Goal: Communication & Community: Answer question/provide support

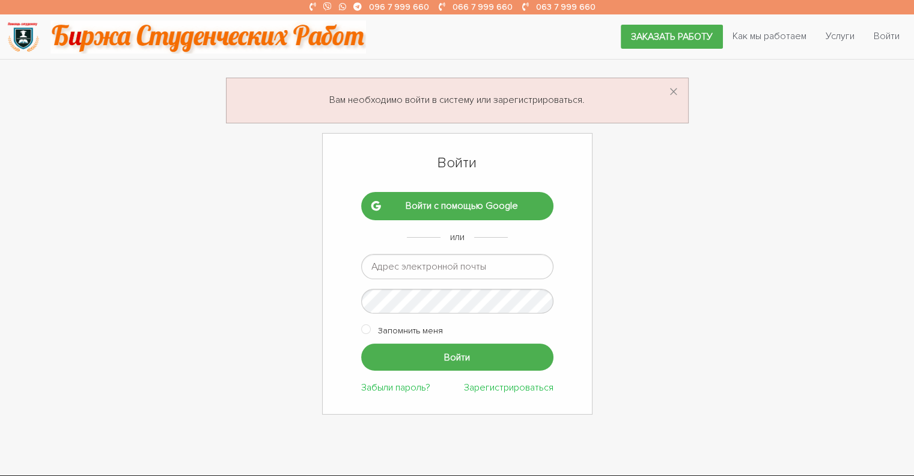
click at [414, 265] on input "email" at bounding box center [457, 266] width 192 height 25
type input "ptv975@gmail.com"
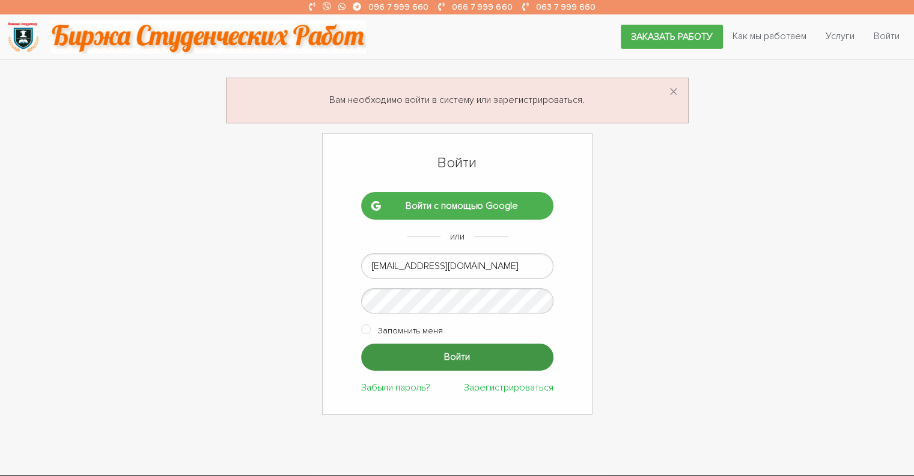
click at [440, 352] on input "Войти" at bounding box center [457, 356] width 192 height 27
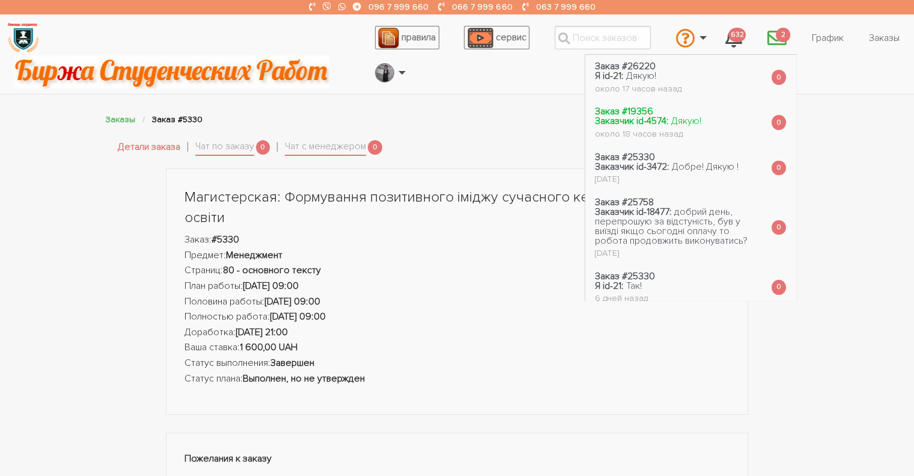
click at [644, 117] on strong "Заказчик id-4574:" at bounding box center [632, 121] width 74 height 12
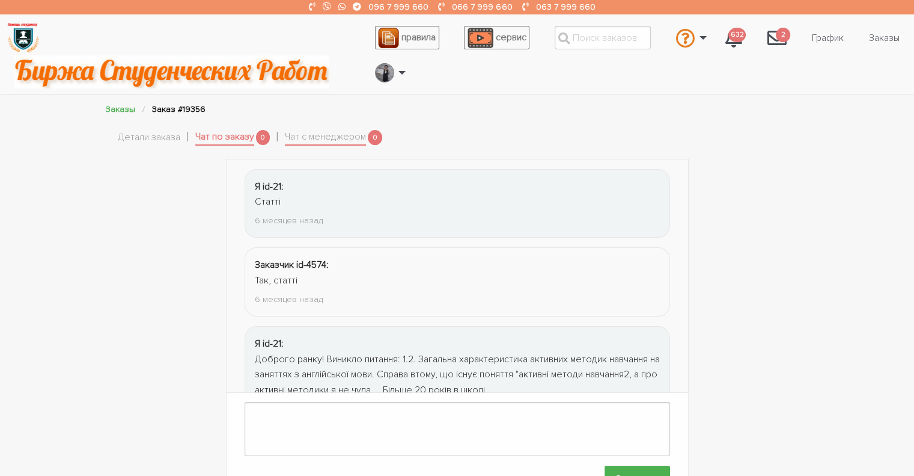
scroll to position [1842, 0]
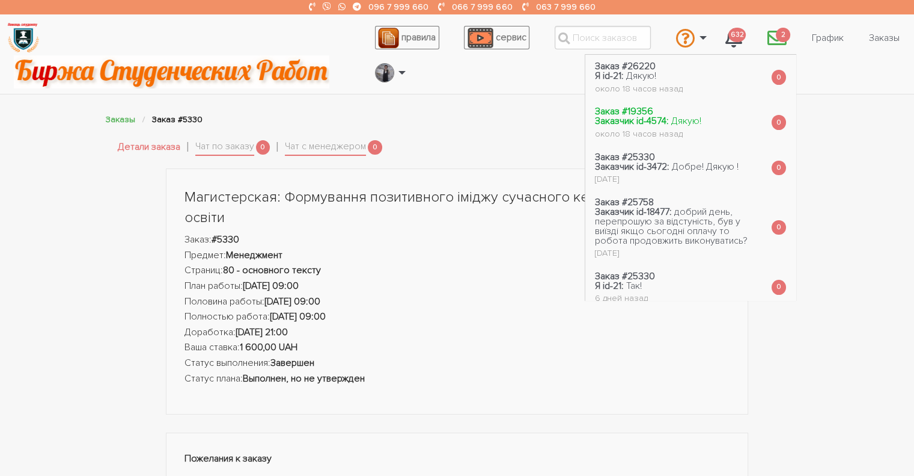
click at [643, 112] on strong "Заказ #19356" at bounding box center [624, 111] width 58 height 12
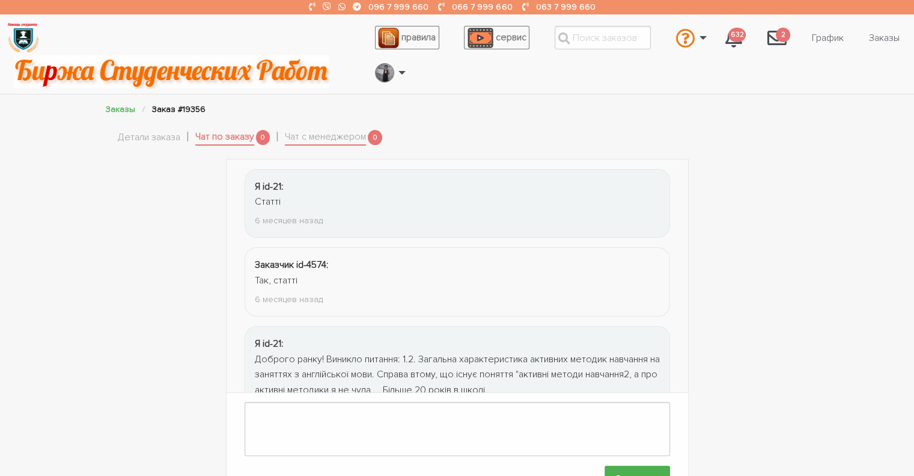
scroll to position [1842, 0]
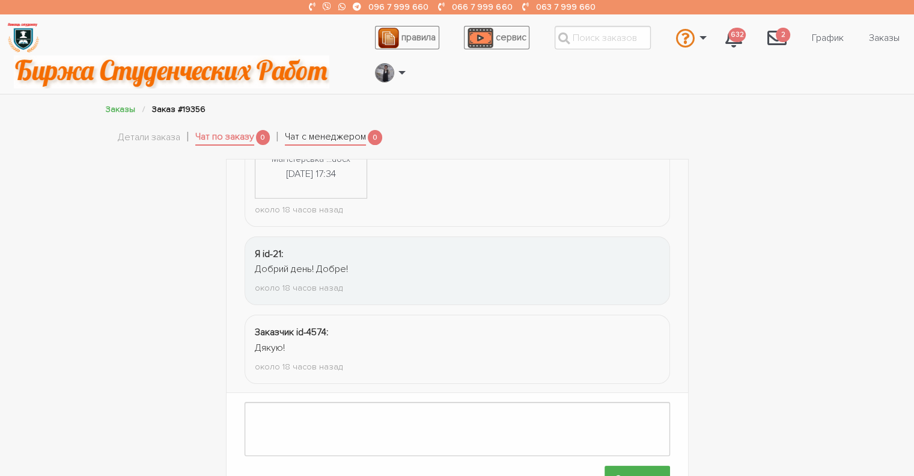
click at [316, 138] on link "Чат с менеджером" at bounding box center [325, 137] width 81 height 17
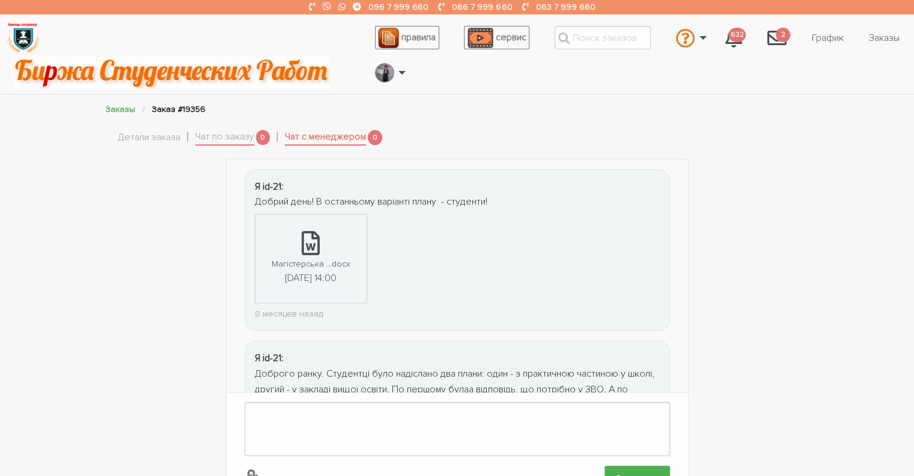
scroll to position [471, 0]
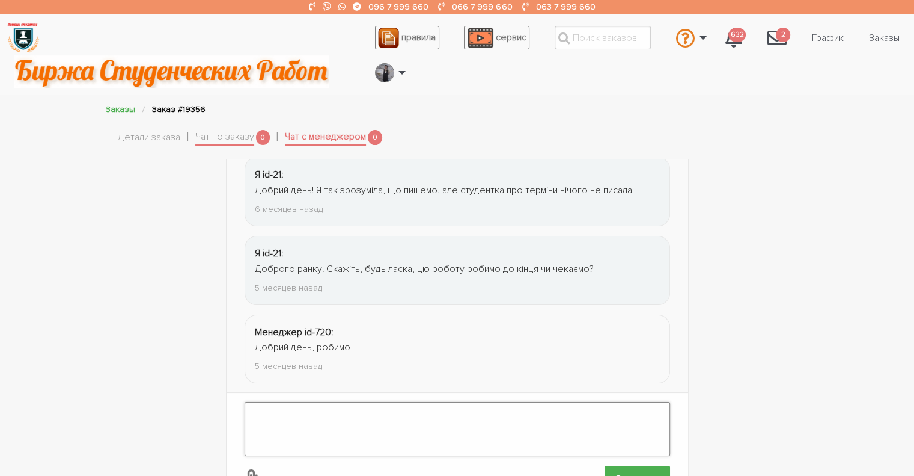
click at [301, 408] on textarea at bounding box center [458, 429] width 426 height 54
type textarea "Добрий день! Відправте на допрацювання, будь ласка."
click at [635, 470] on input "Отправить" at bounding box center [638, 478] width 66 height 27
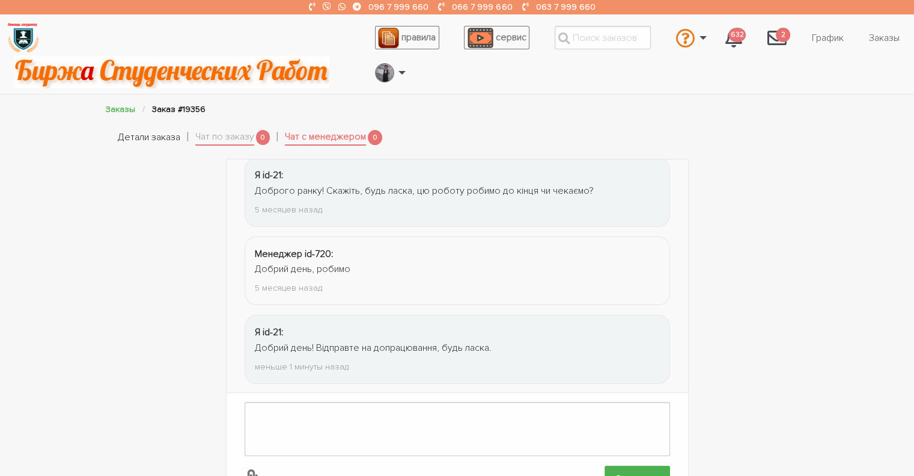
click at [170, 135] on link "Детали заказа" at bounding box center [149, 138] width 63 height 16
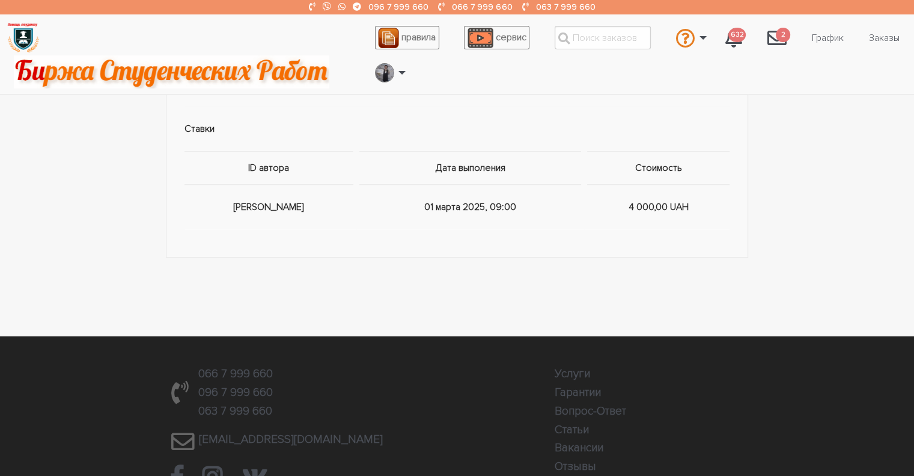
scroll to position [915, 0]
